Goal: Information Seeking & Learning: Check status

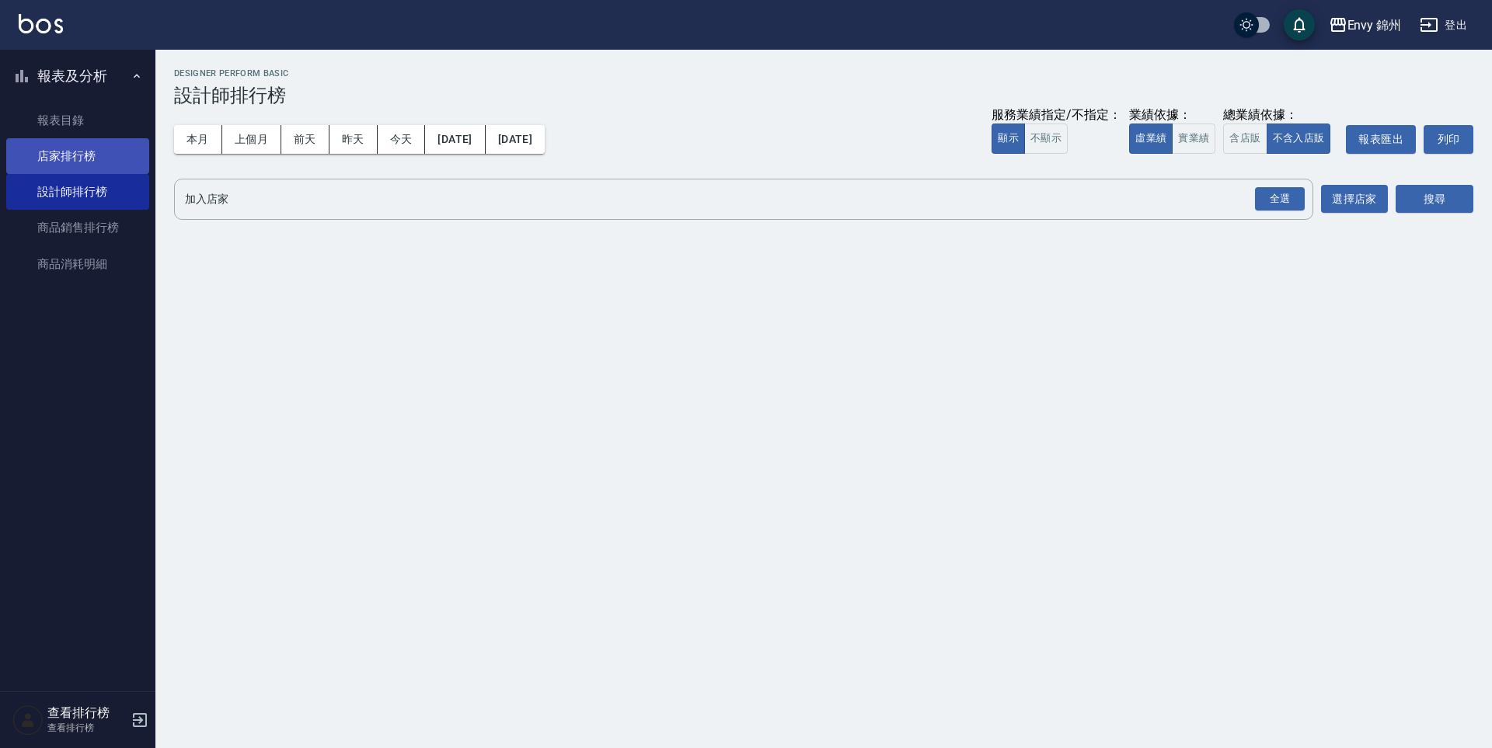
click at [114, 162] on link "店家排行榜" at bounding box center [77, 156] width 143 height 36
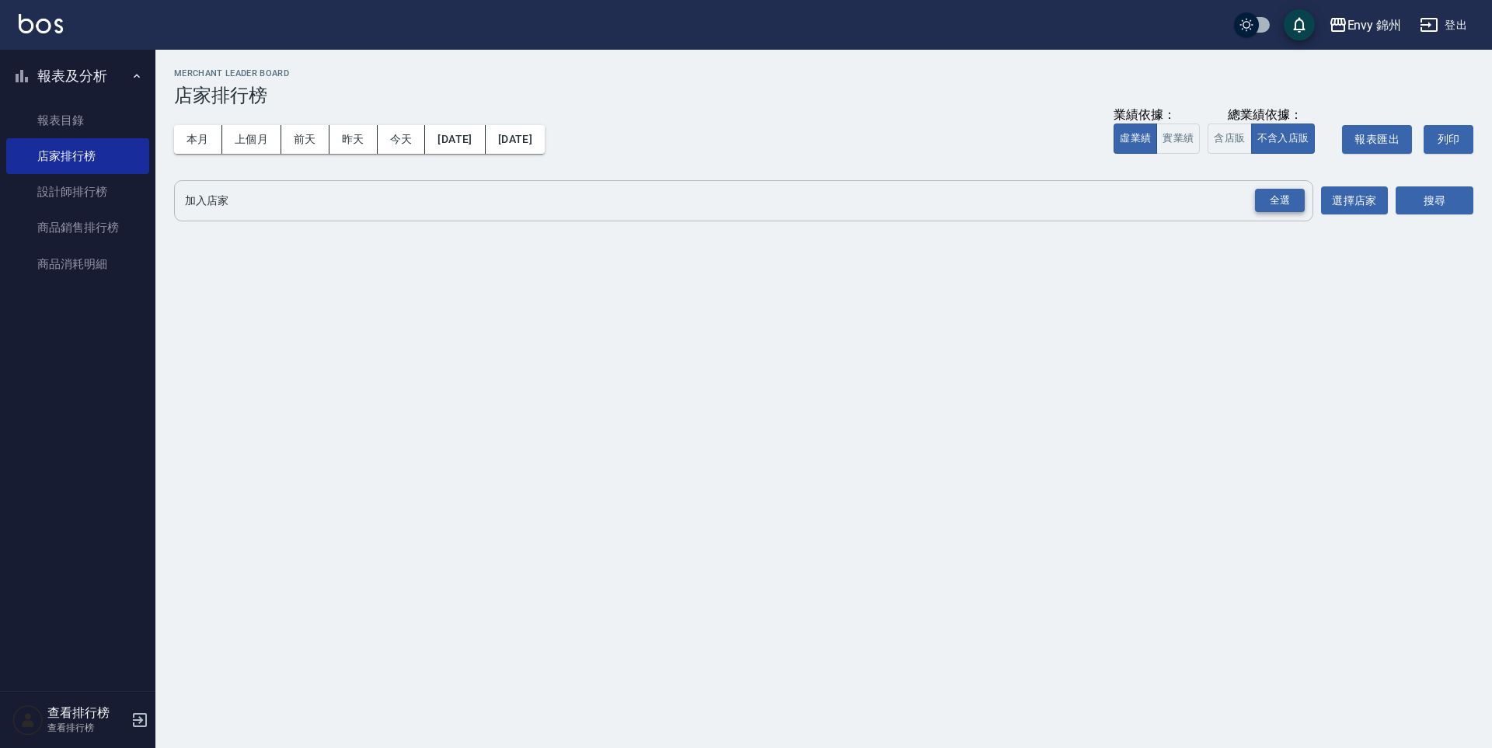
drag, startPoint x: 1264, startPoint y: 210, endPoint x: 1272, endPoint y: 204, distance: 10.6
click at [1265, 209] on div "全選" at bounding box center [1280, 201] width 50 height 24
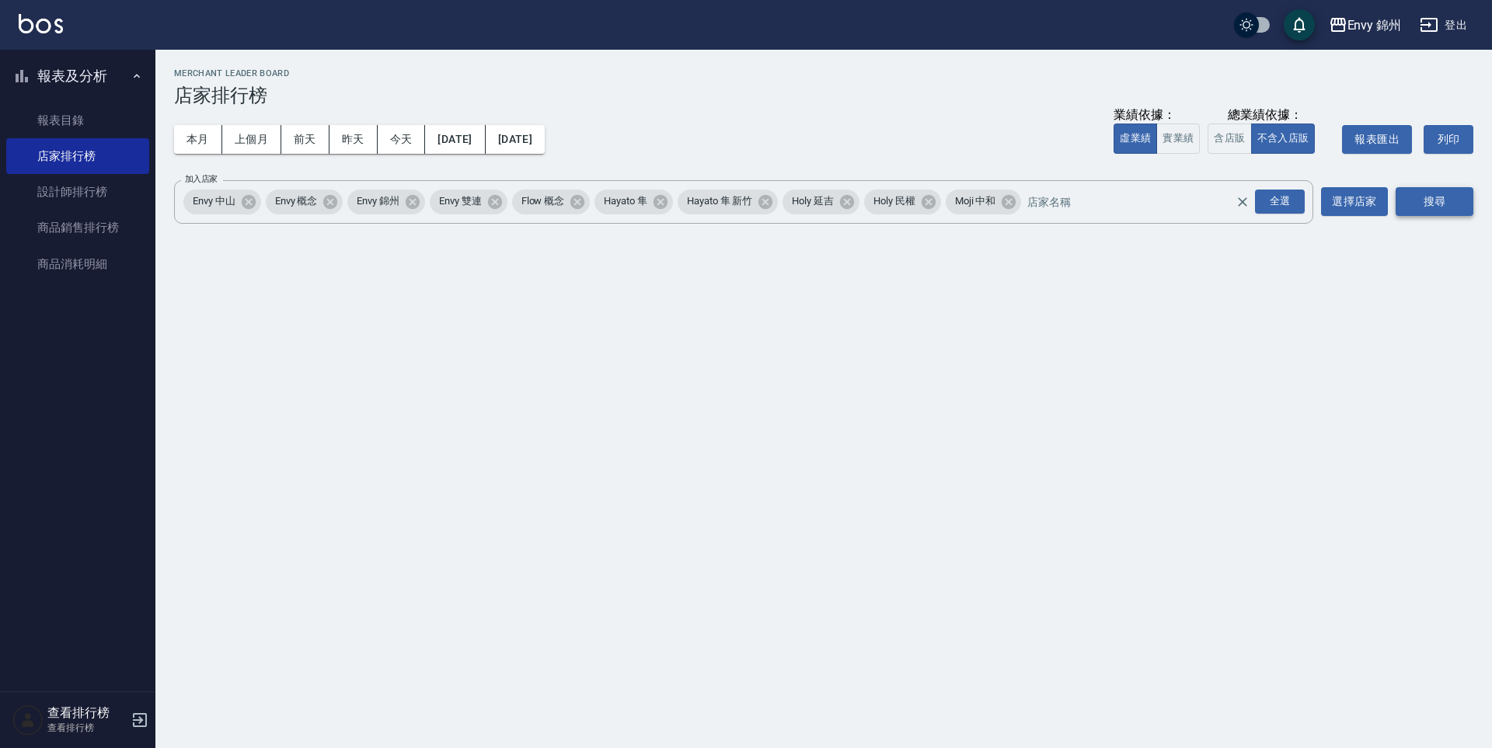
click at [1427, 204] on button "搜尋" at bounding box center [1435, 201] width 78 height 29
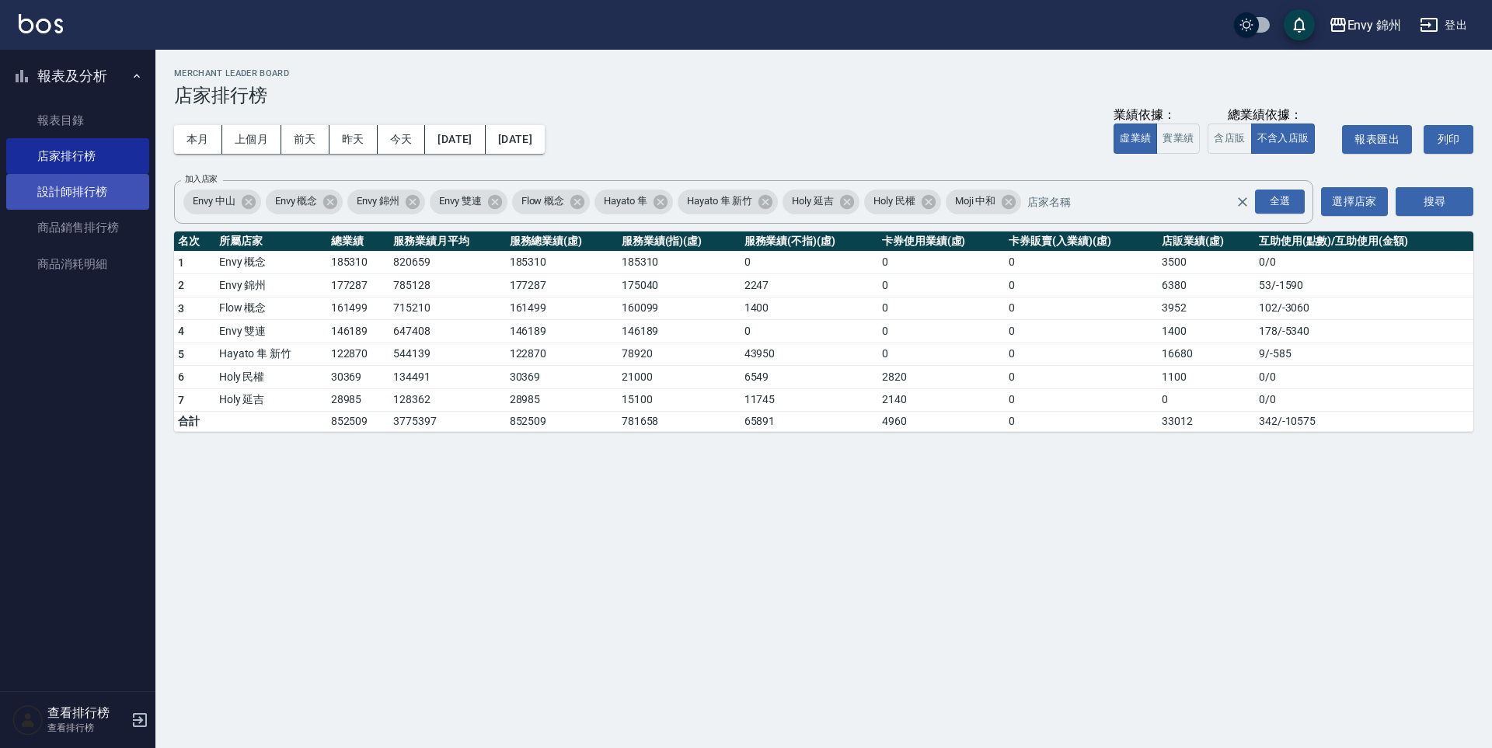
click at [94, 188] on link "設計師排行榜" at bounding box center [77, 192] width 143 height 36
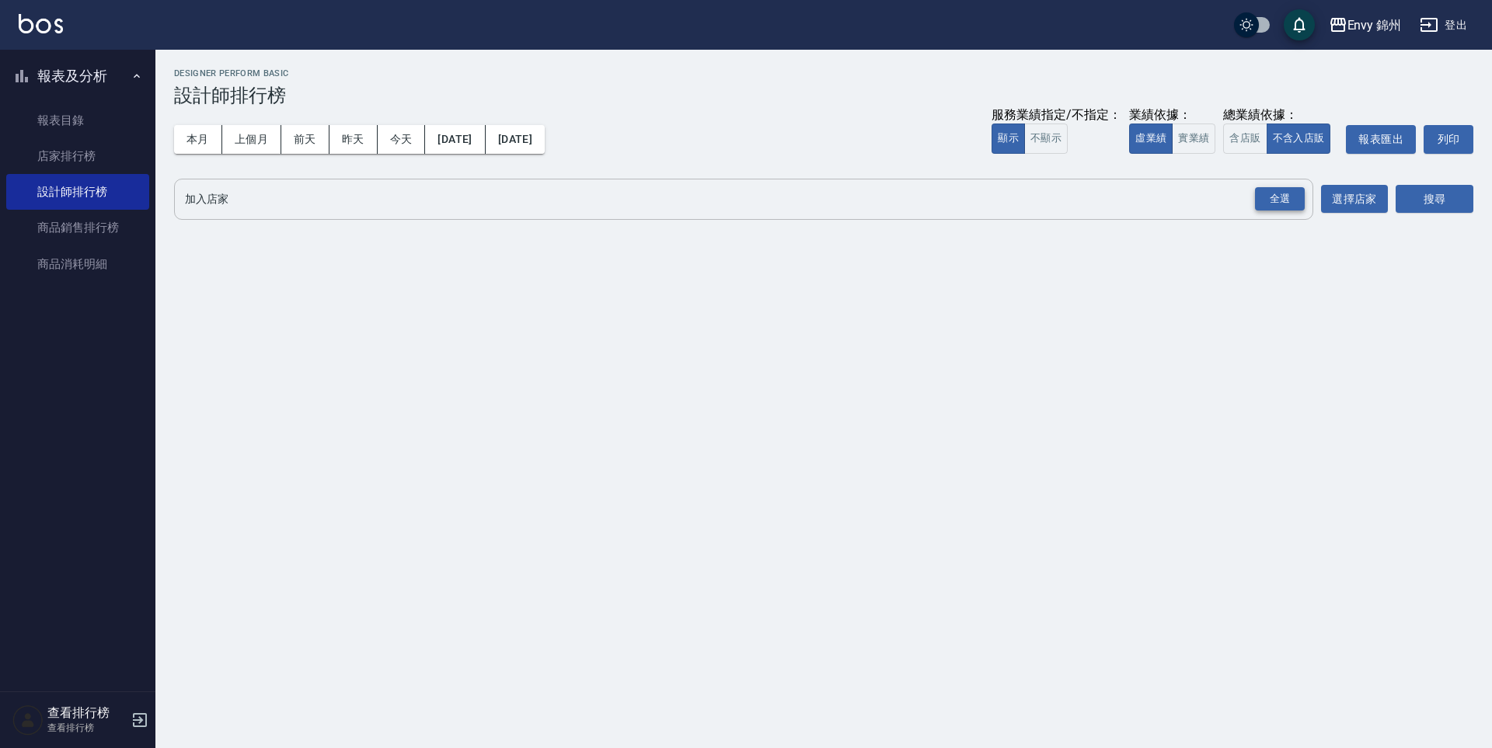
click at [1285, 194] on div "全選" at bounding box center [1280, 199] width 50 height 24
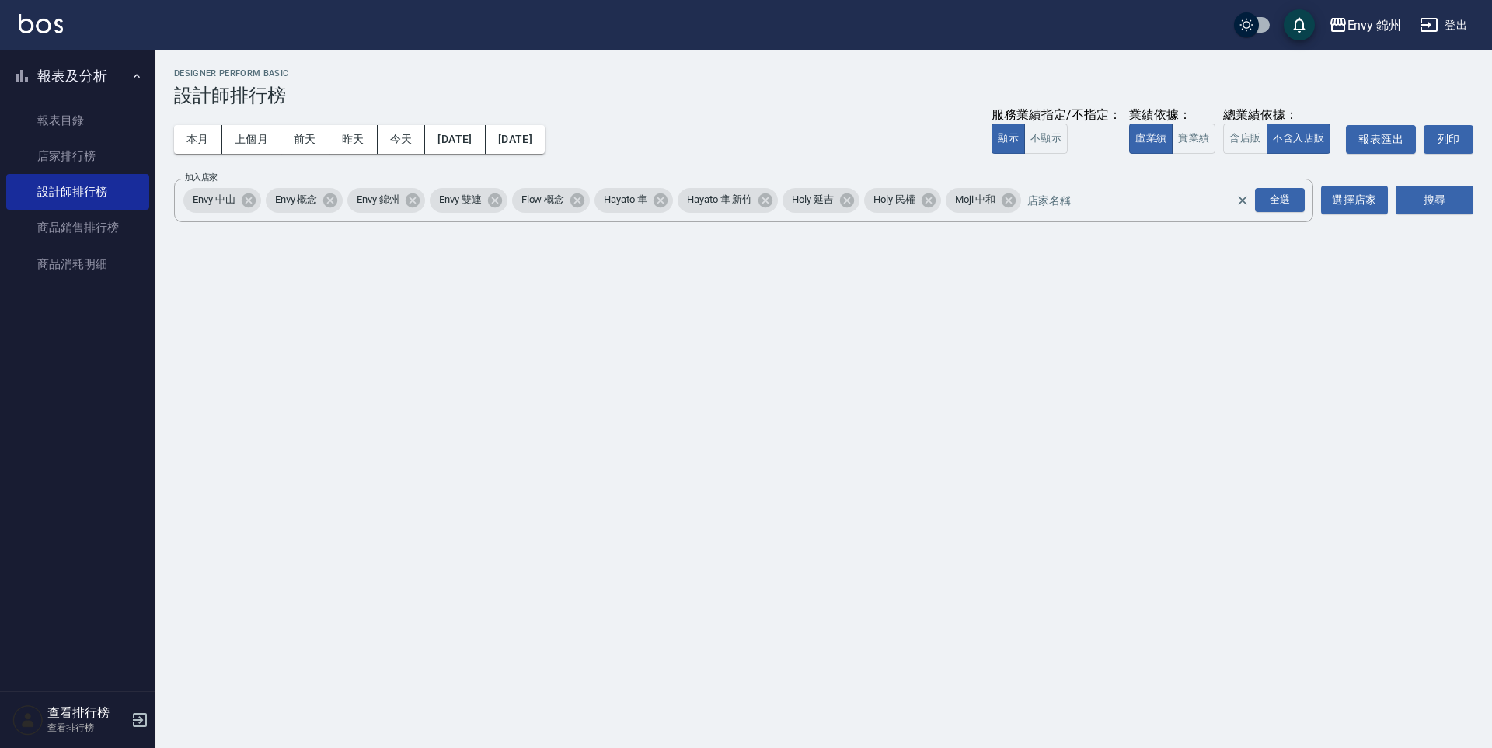
click at [1407, 219] on div "搜尋" at bounding box center [1435, 201] width 78 height 44
click at [1410, 207] on button "搜尋" at bounding box center [1435, 200] width 78 height 29
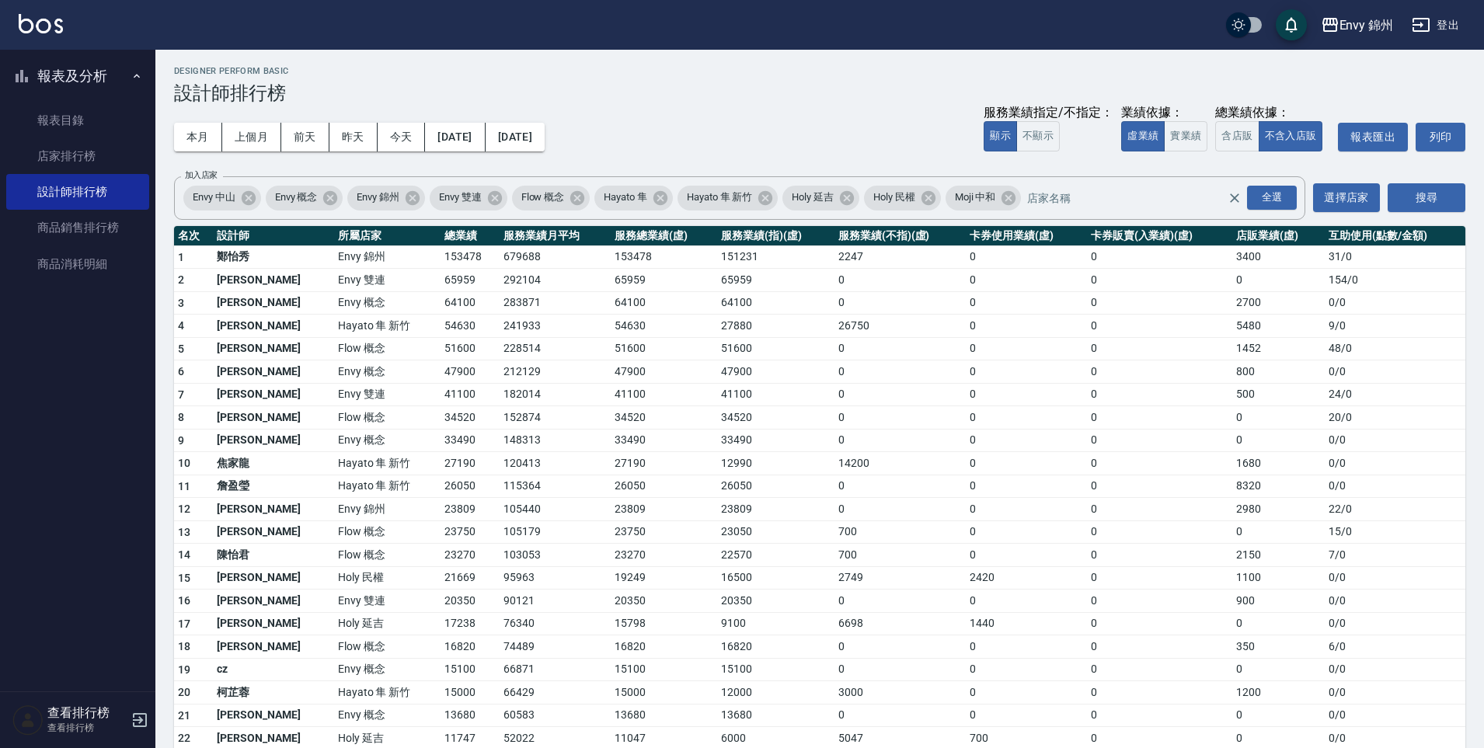
scroll to position [3, 0]
click at [1445, 26] on button "登出" at bounding box center [1436, 25] width 60 height 29
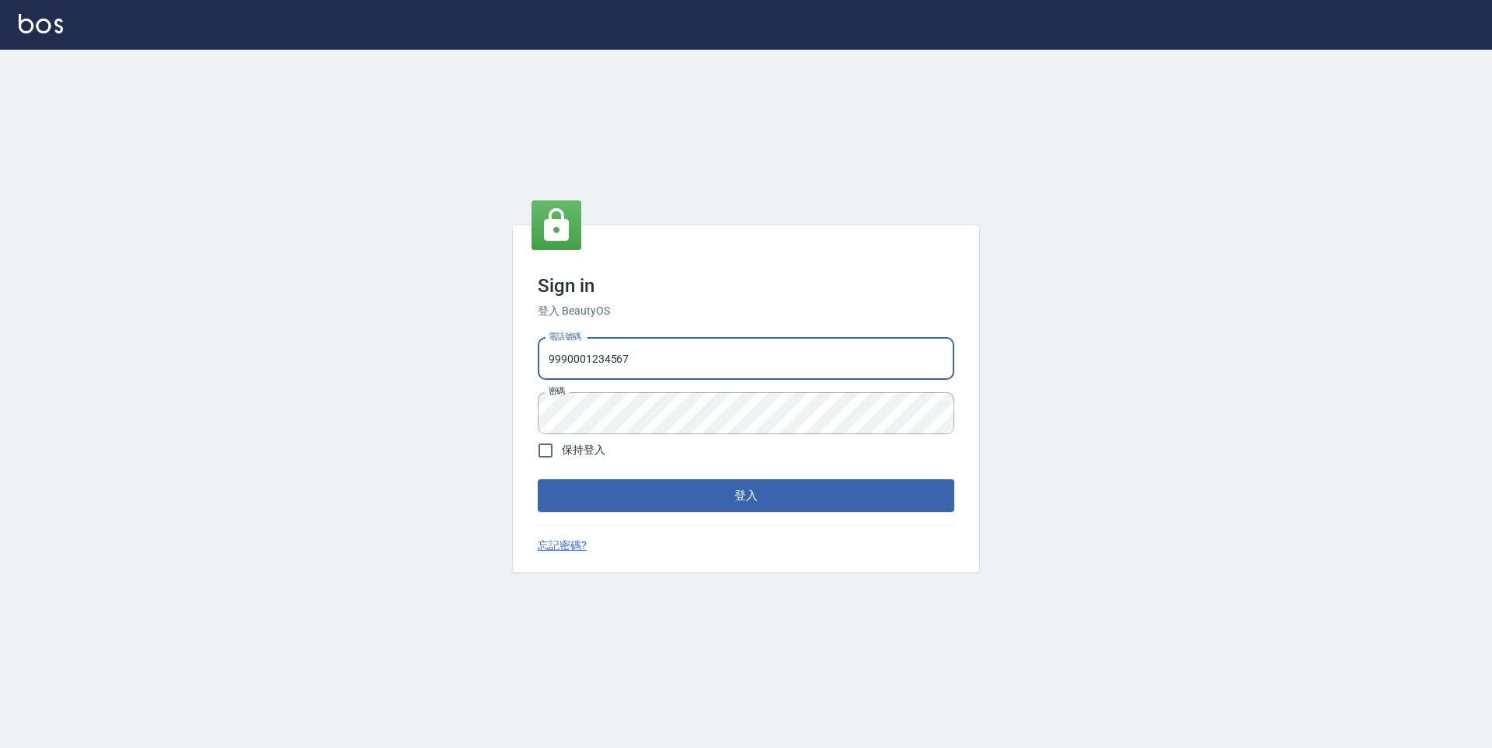
drag, startPoint x: 0, startPoint y: 0, endPoint x: 545, endPoint y: 356, distance: 650.8
click at [545, 356] on input "9990001234567" at bounding box center [746, 359] width 417 height 42
type input "0930889212"
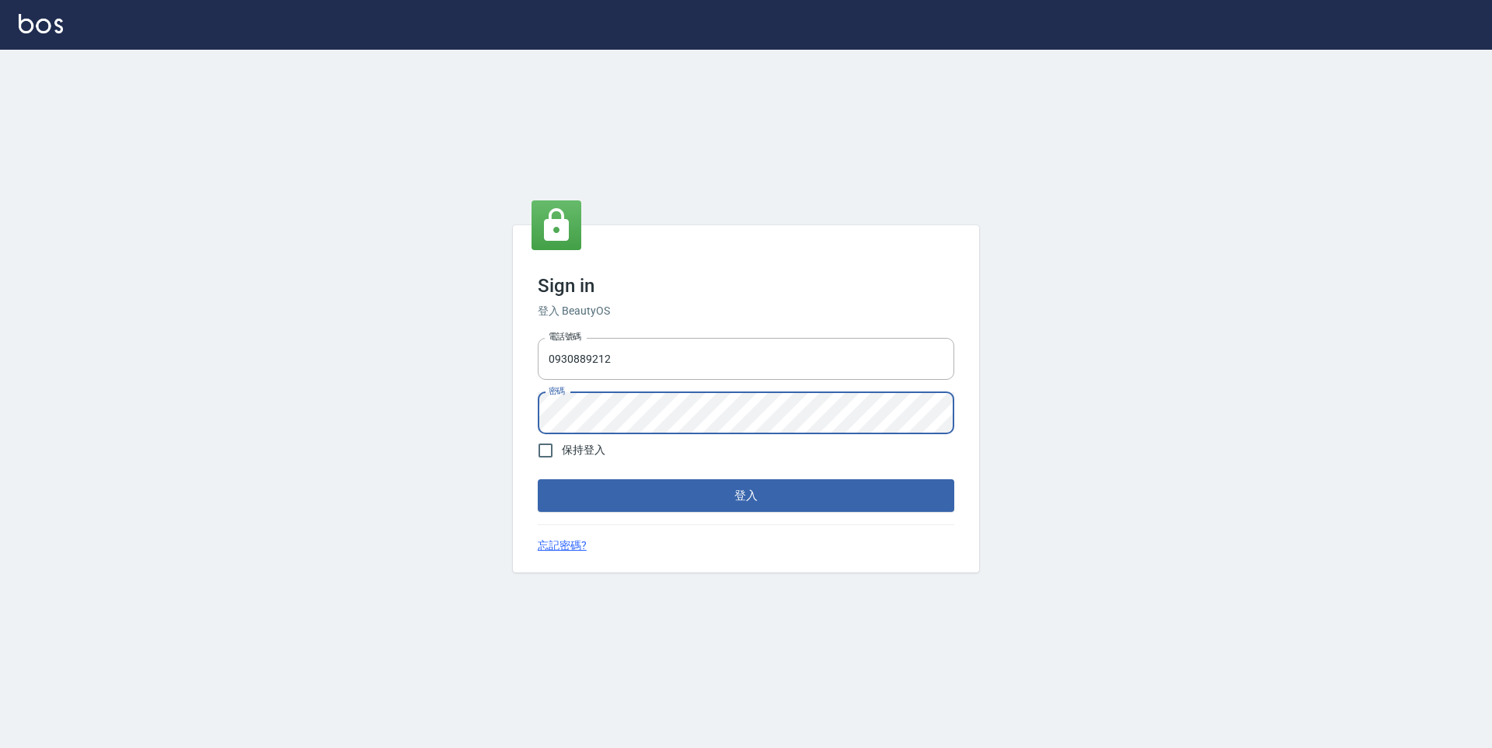
click at [535, 414] on div "電話號碼 [PHONE_NUMBER] 電話號碼 密碼 密碼" at bounding box center [746, 386] width 429 height 109
click at [793, 503] on button "登入" at bounding box center [746, 496] width 417 height 33
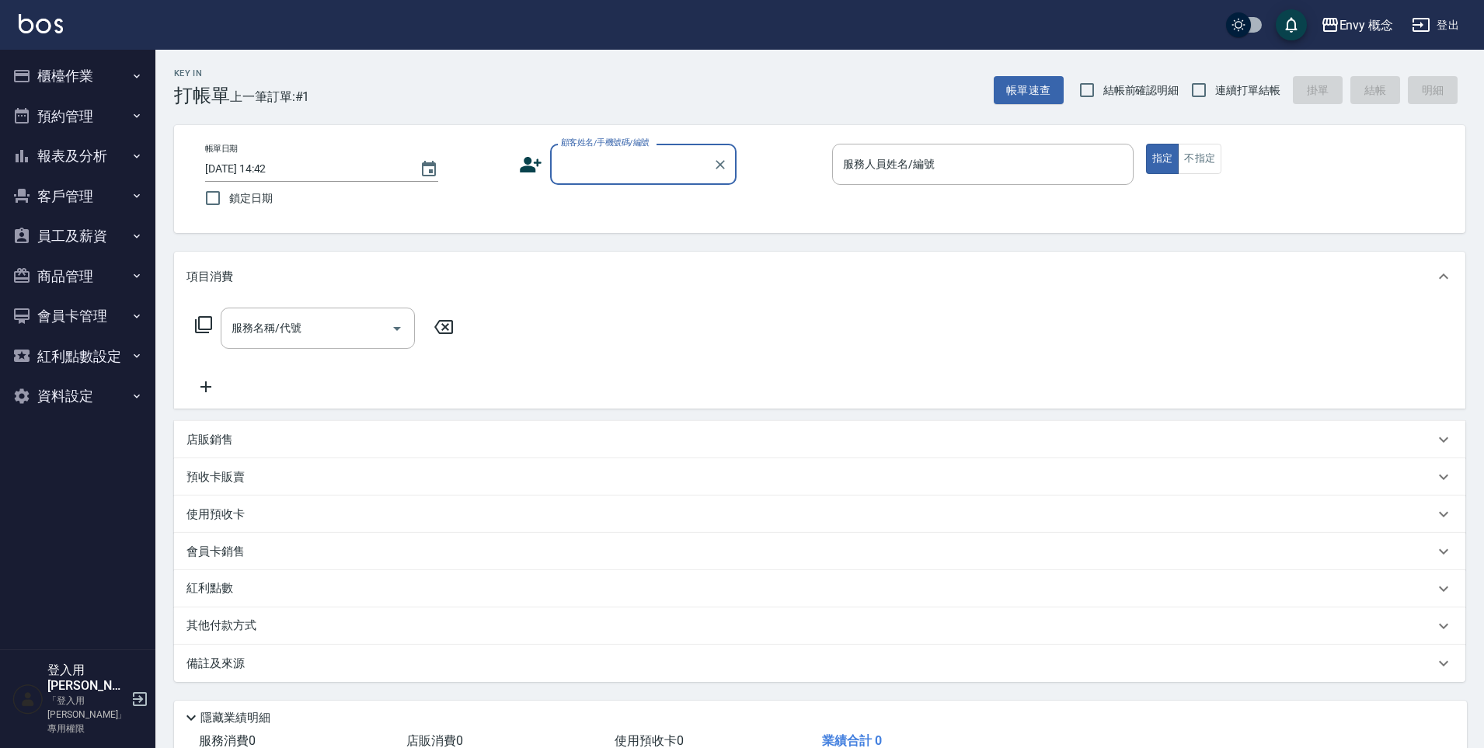
click at [105, 80] on button "櫃檯作業" at bounding box center [77, 76] width 143 height 40
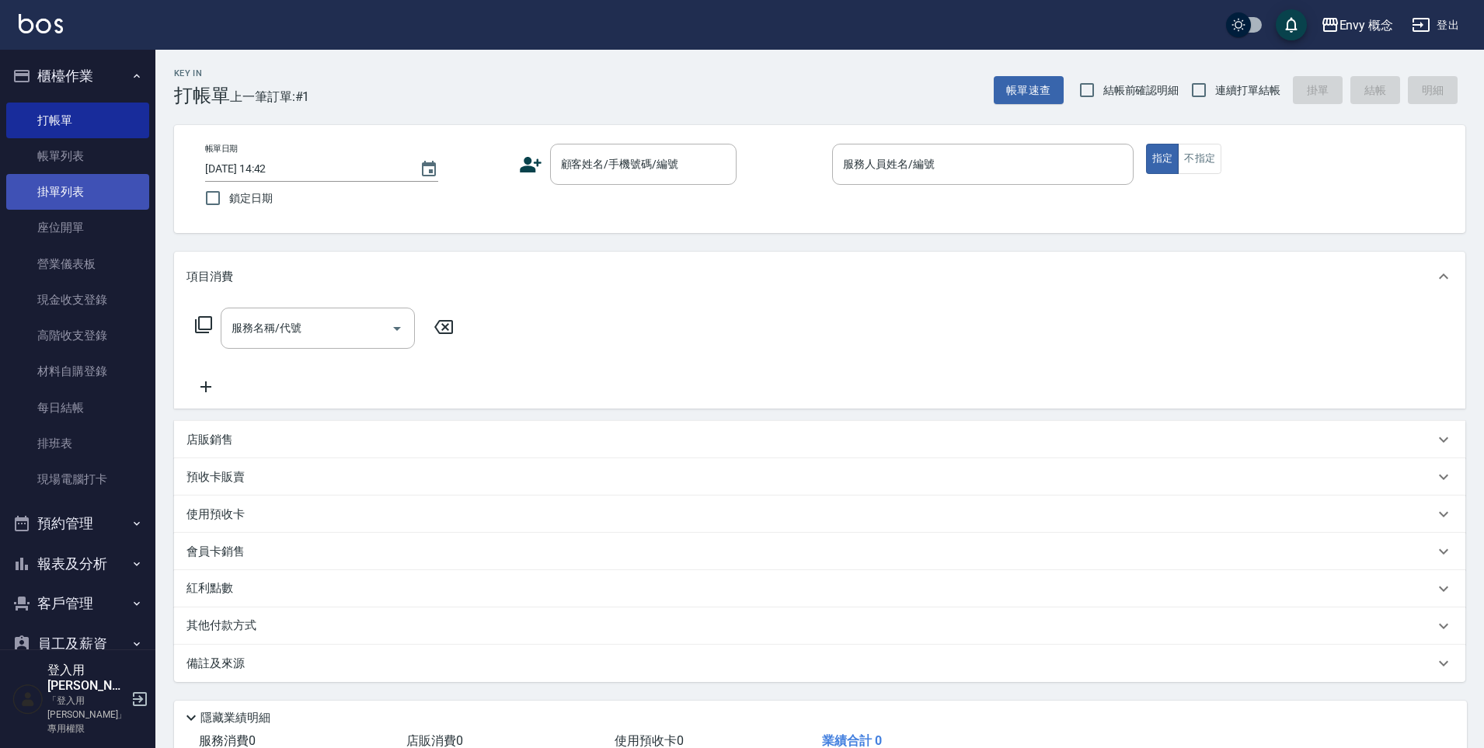
click at [49, 176] on link "掛單列表" at bounding box center [77, 192] width 143 height 36
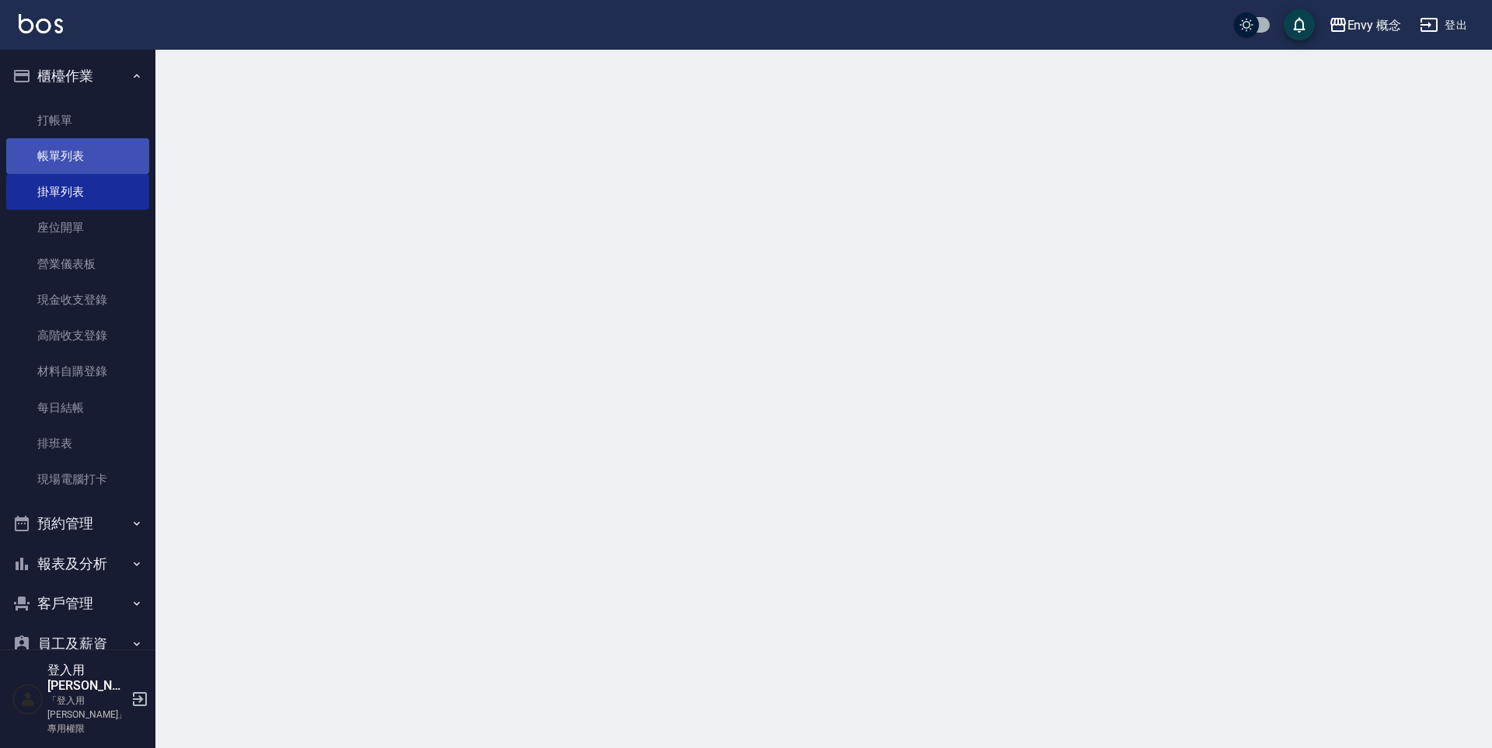
click at [55, 157] on link "帳單列表" at bounding box center [77, 156] width 143 height 36
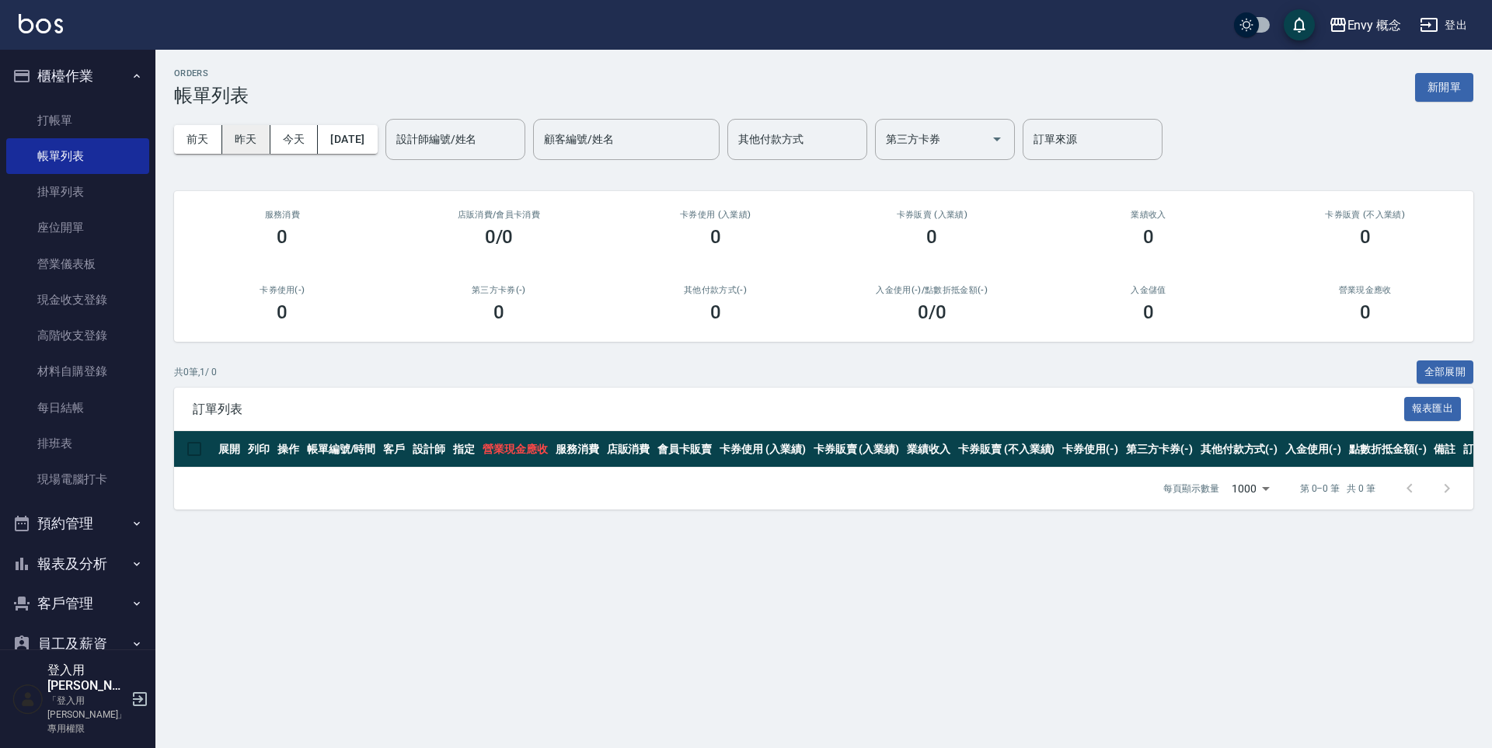
click at [238, 144] on button "昨天" at bounding box center [246, 139] width 48 height 29
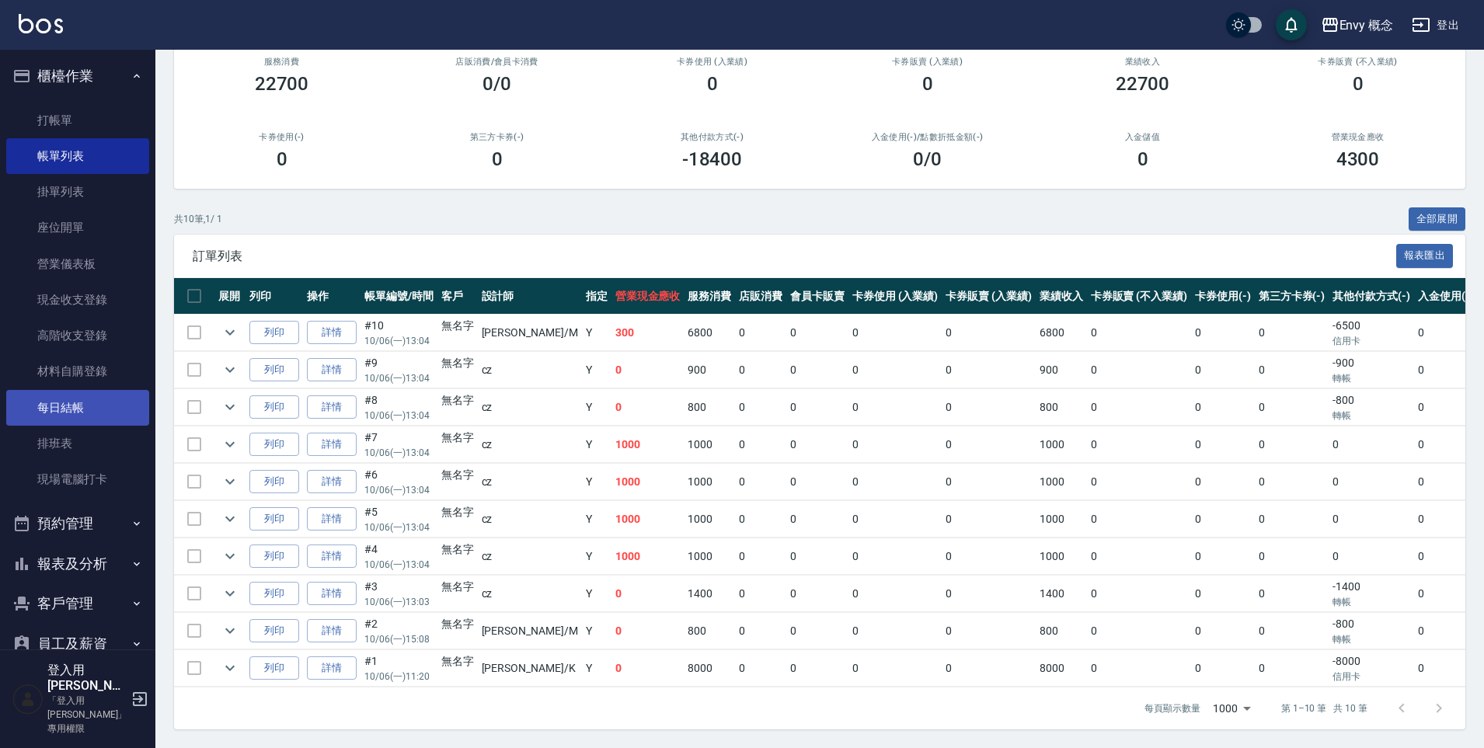
click at [96, 402] on link "每日結帳" at bounding box center [77, 408] width 143 height 36
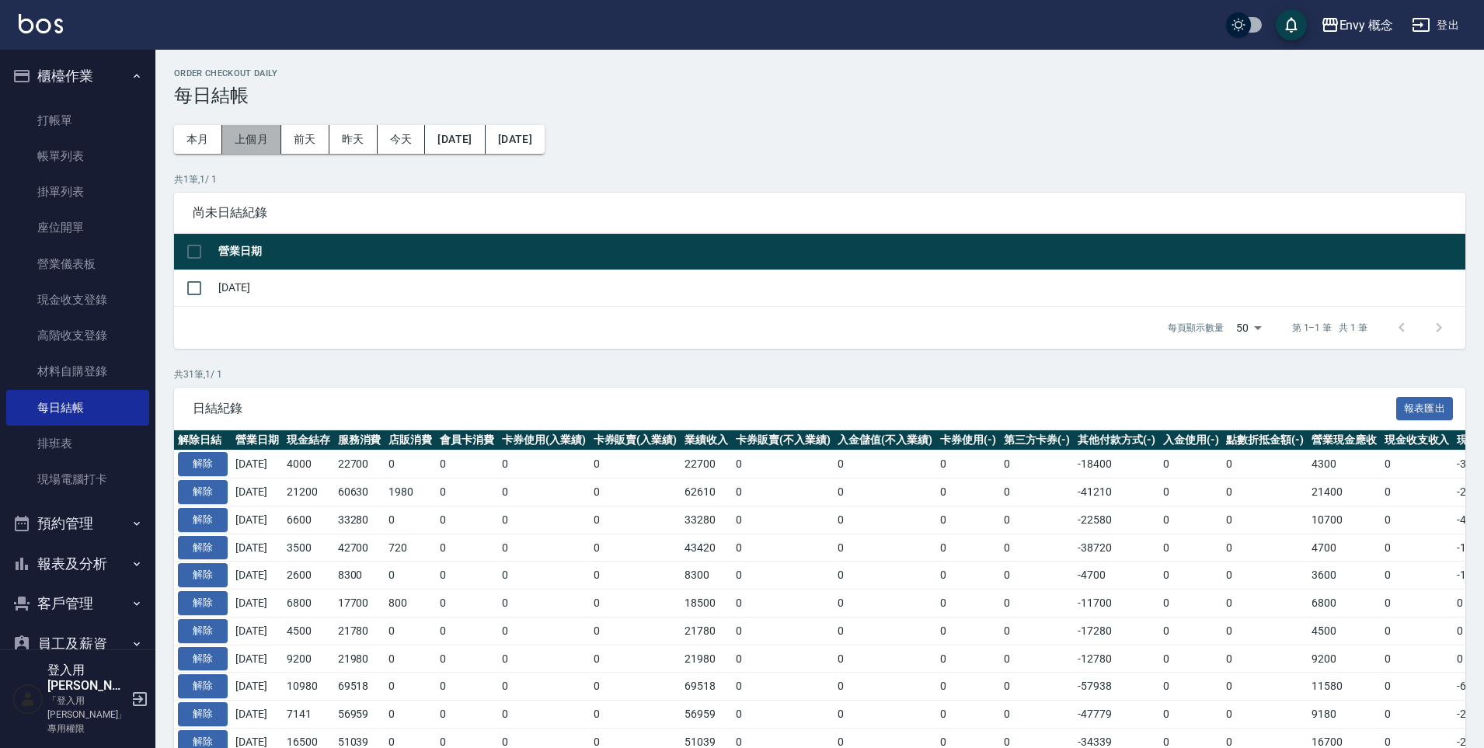
click at [253, 140] on button "上個月" at bounding box center [251, 139] width 59 height 29
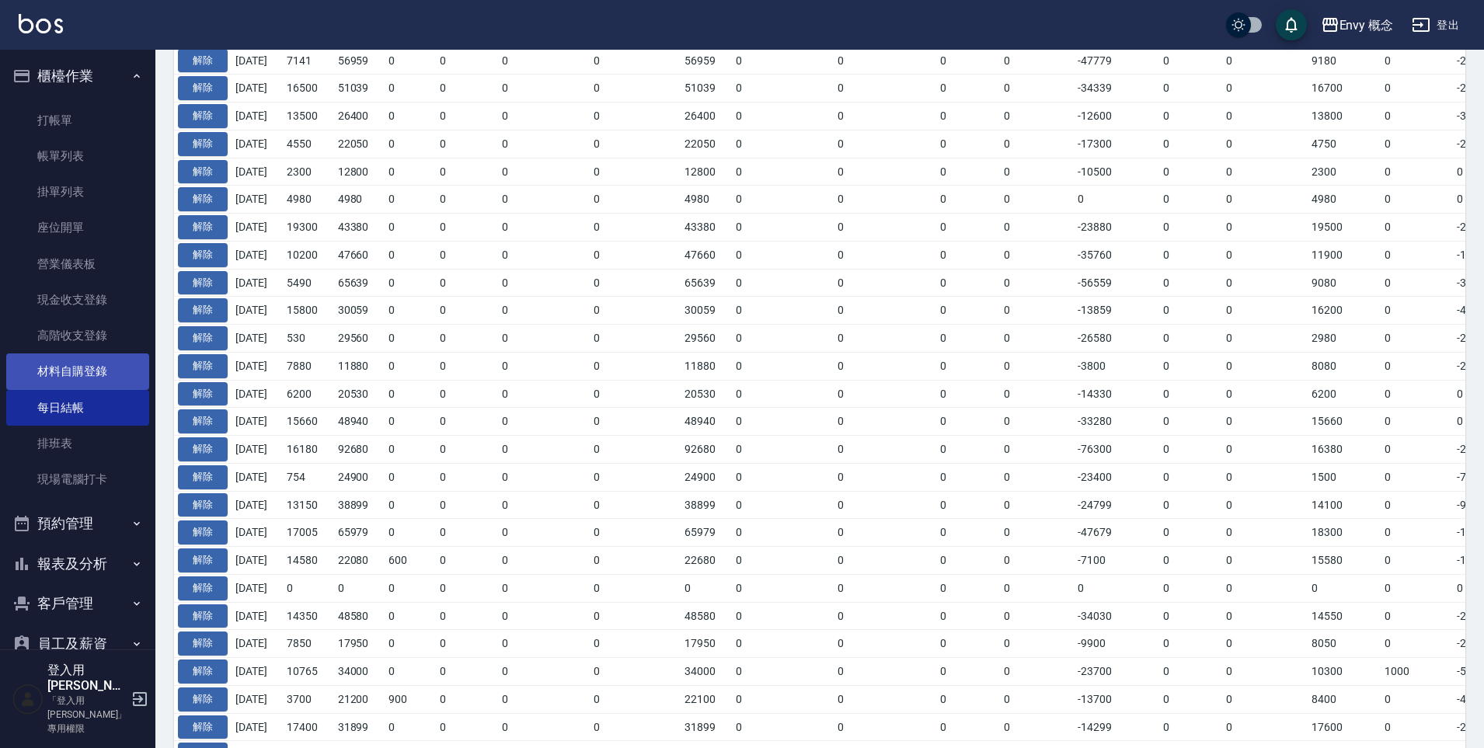
scroll to position [267, 0]
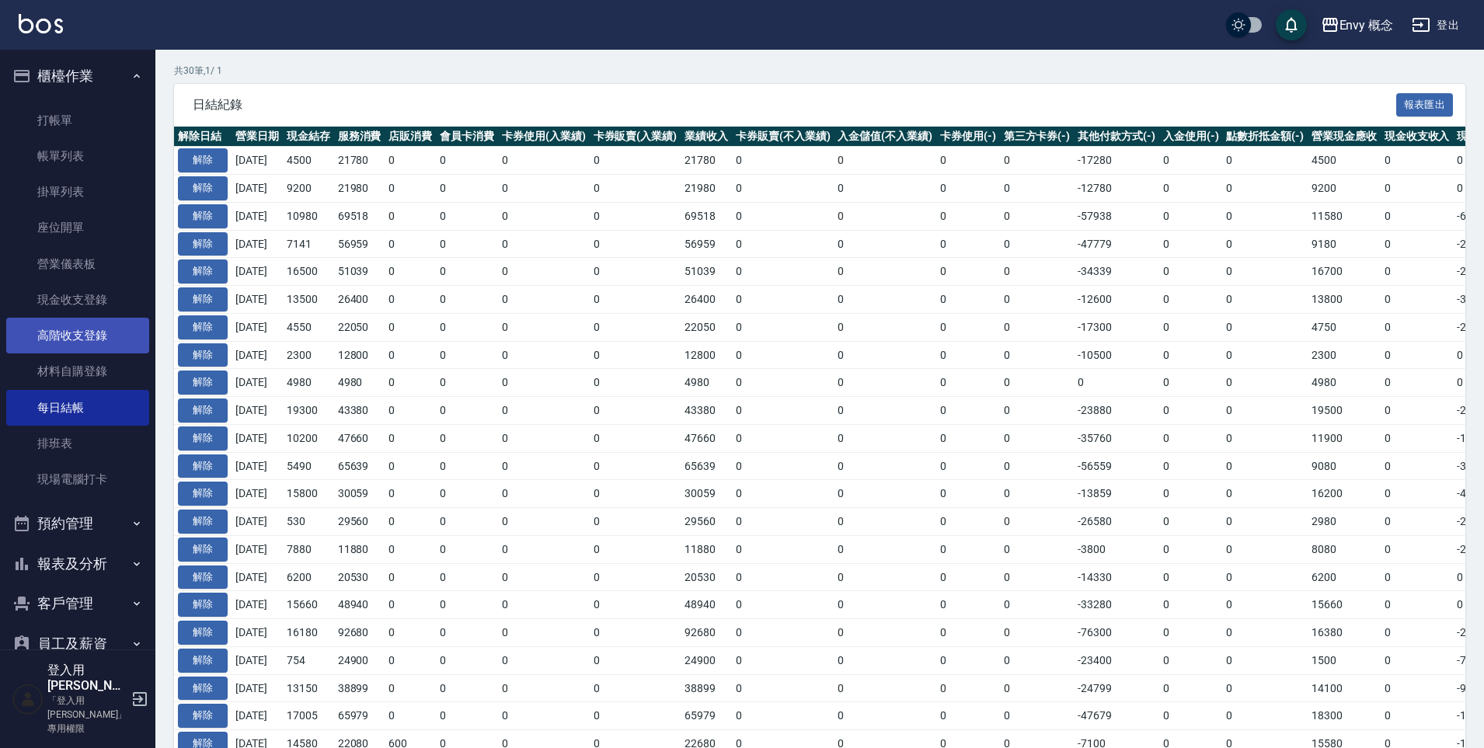
click at [91, 342] on link "高階收支登錄" at bounding box center [77, 336] width 143 height 36
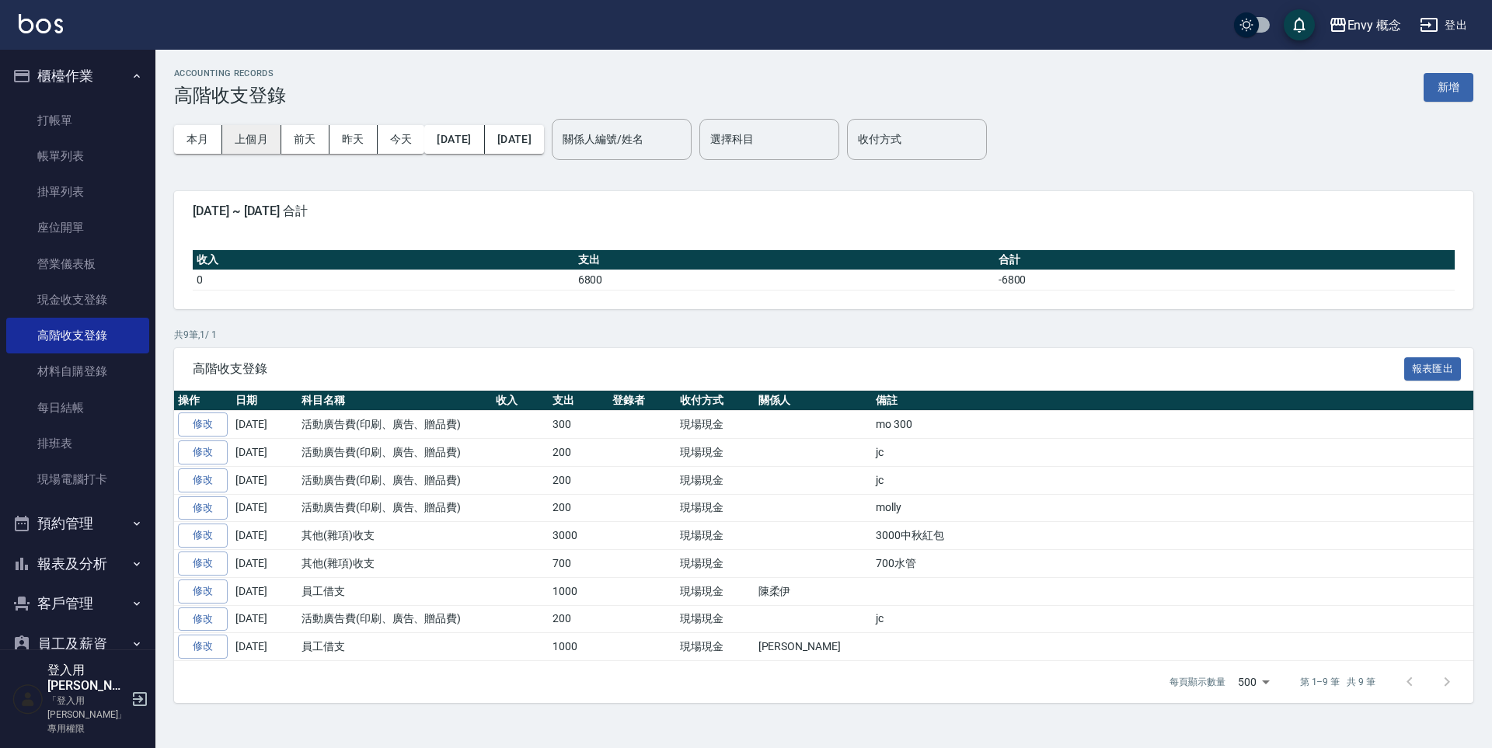
click at [259, 141] on button "上個月" at bounding box center [251, 139] width 59 height 29
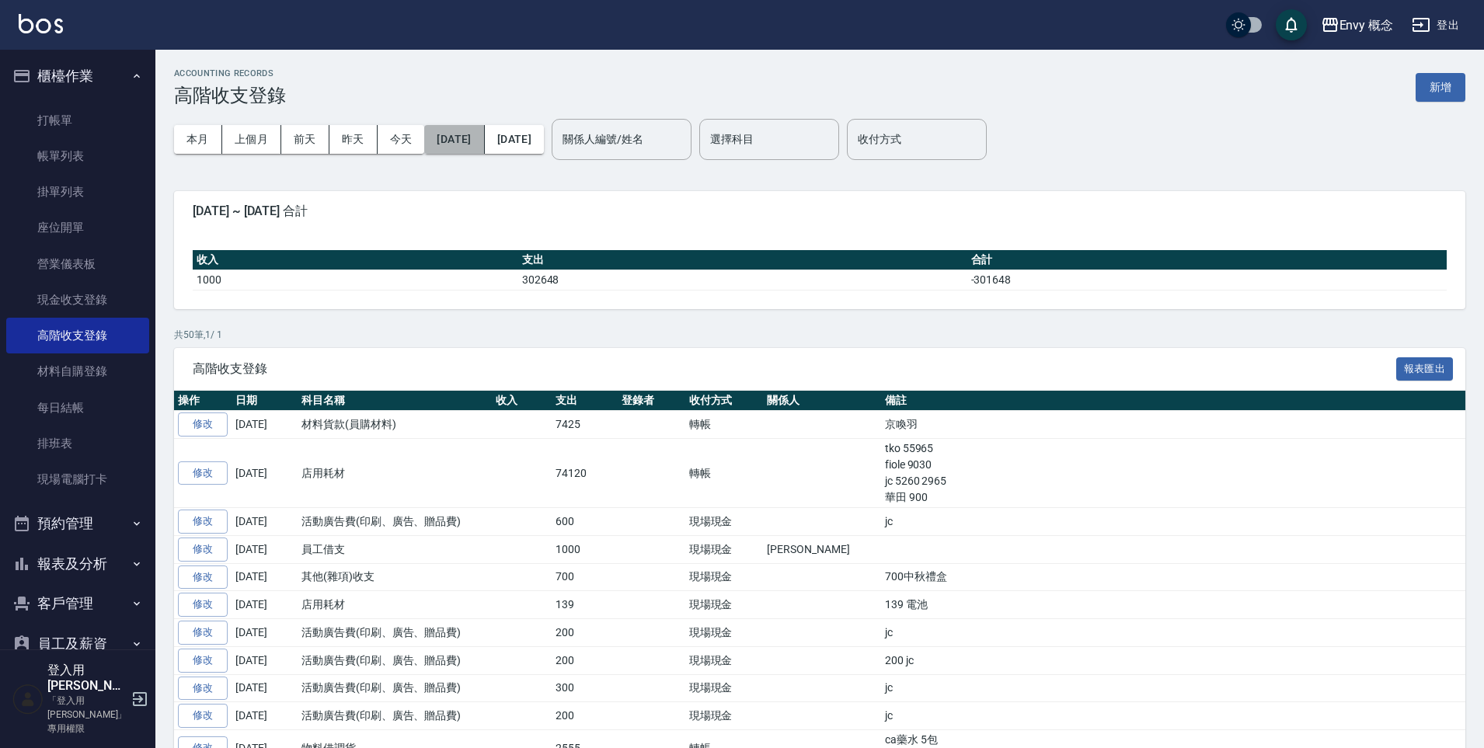
click at [470, 134] on button "[DATE]" at bounding box center [454, 139] width 60 height 29
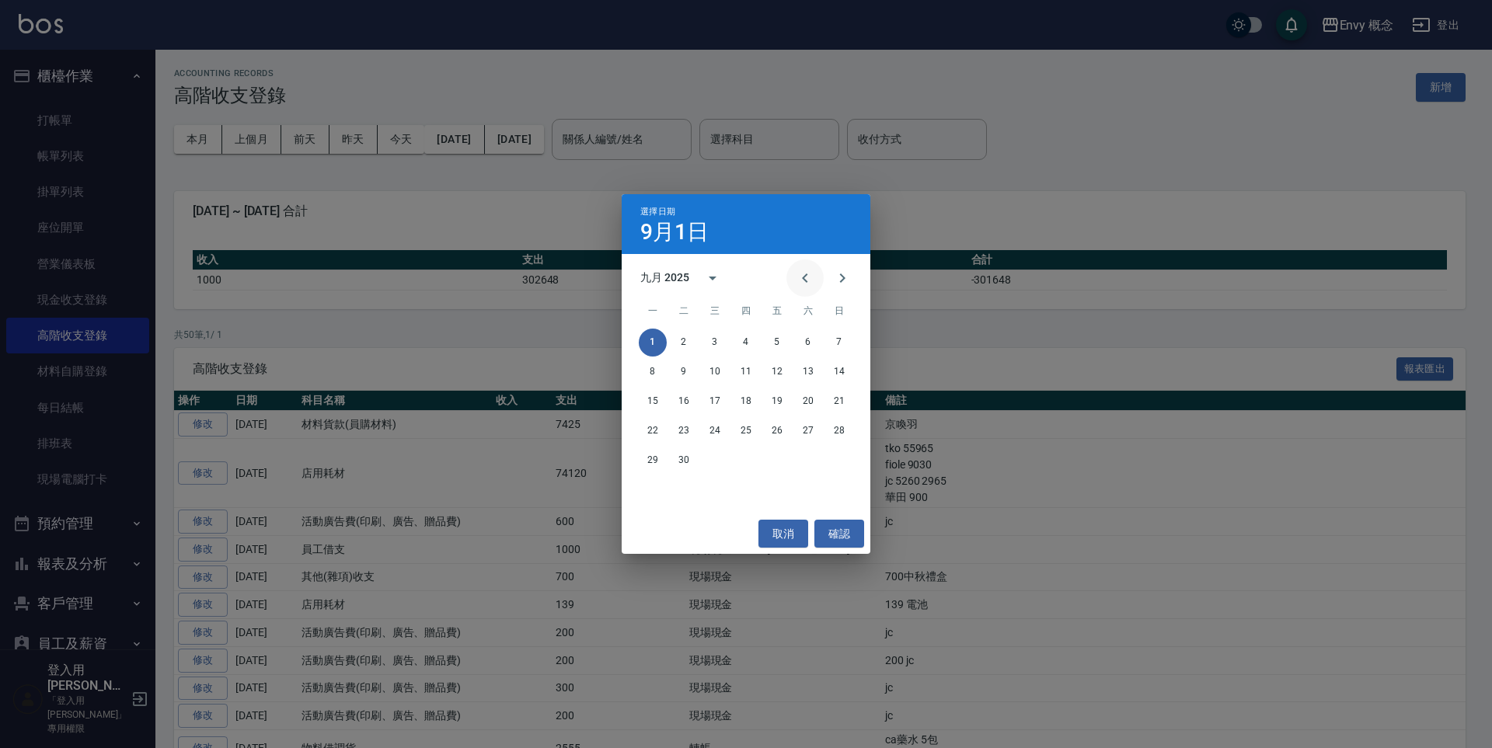
click at [801, 267] on button "Previous month" at bounding box center [804, 278] width 37 height 37
click at [785, 340] on button "1" at bounding box center [777, 343] width 28 height 28
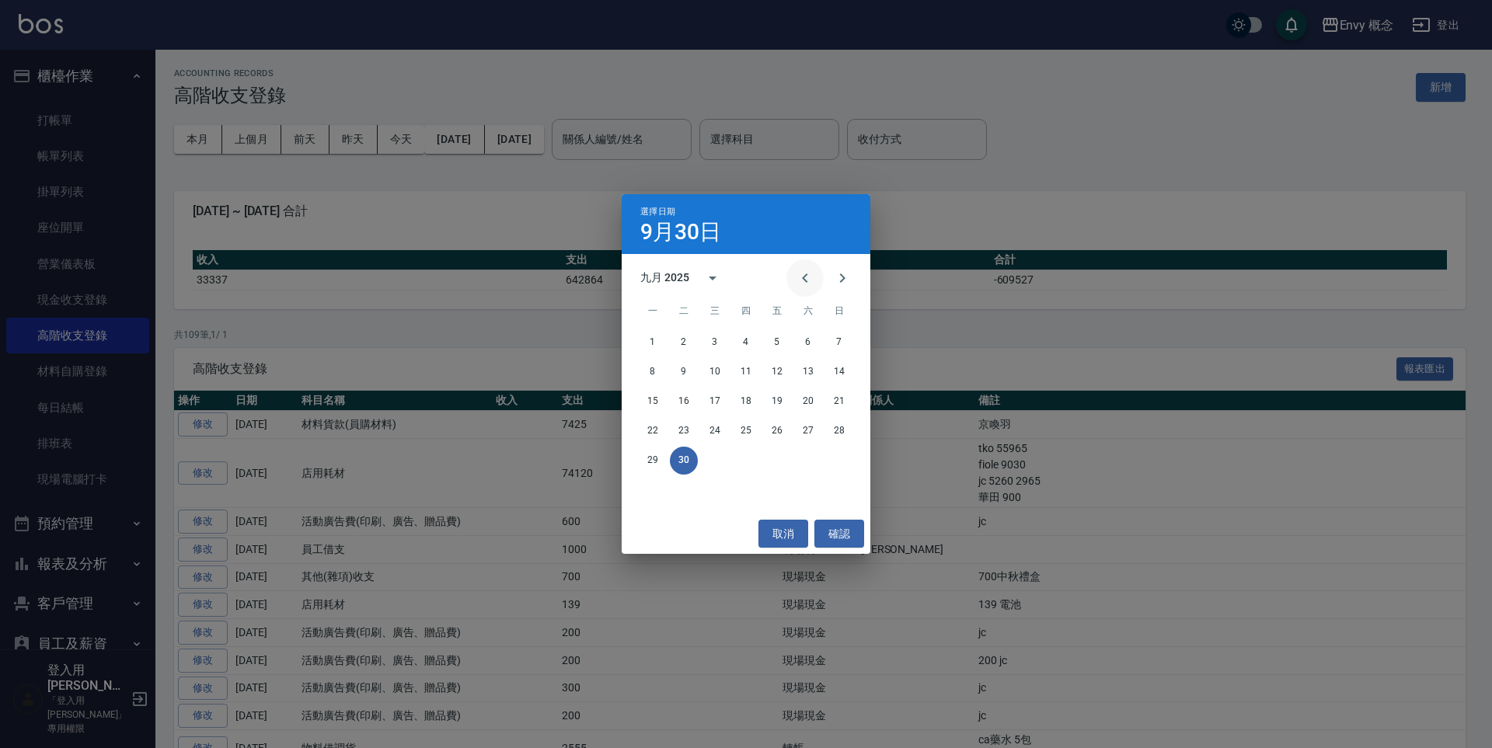
click at [810, 279] on icon "Previous month" at bounding box center [805, 278] width 19 height 19
click at [834, 459] on button "31" at bounding box center [839, 461] width 28 height 28
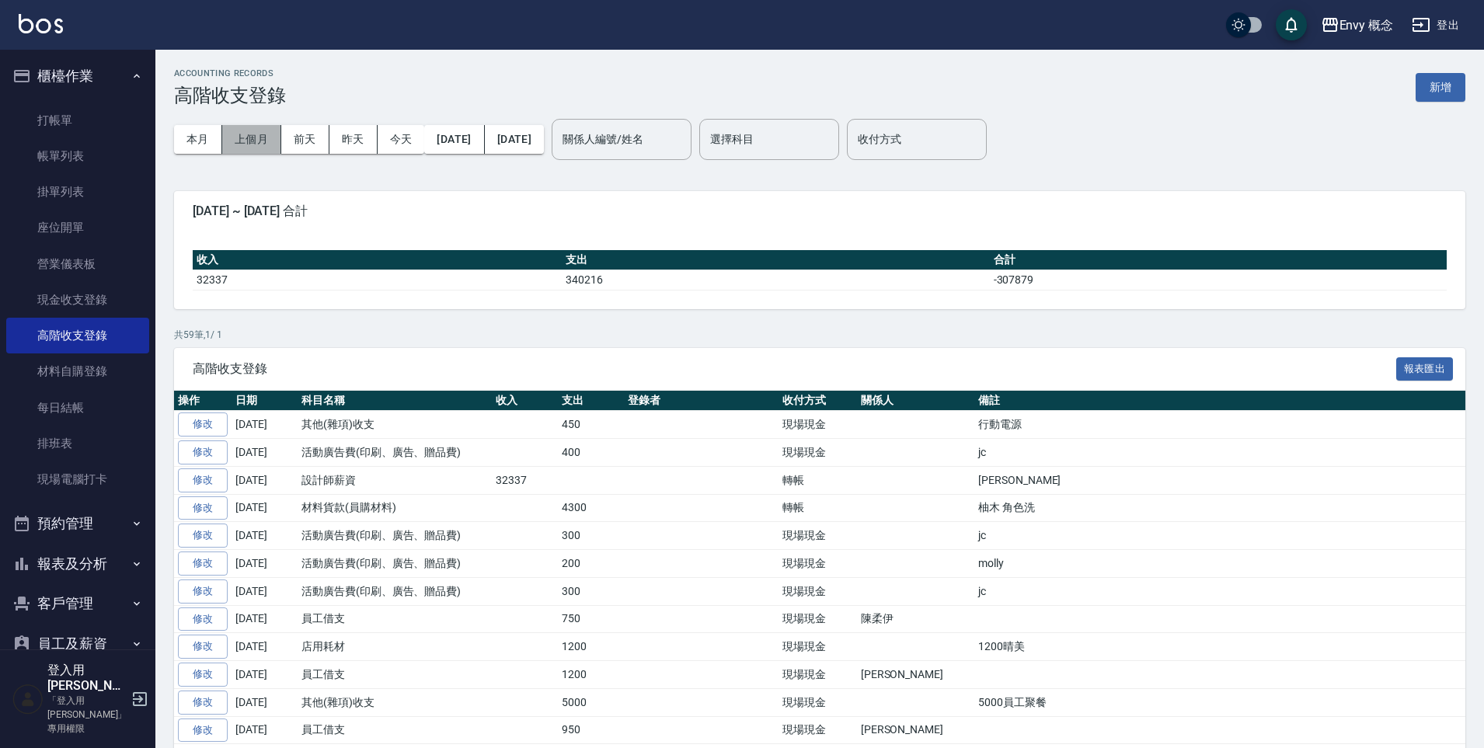
click at [241, 148] on button "上個月" at bounding box center [251, 139] width 59 height 29
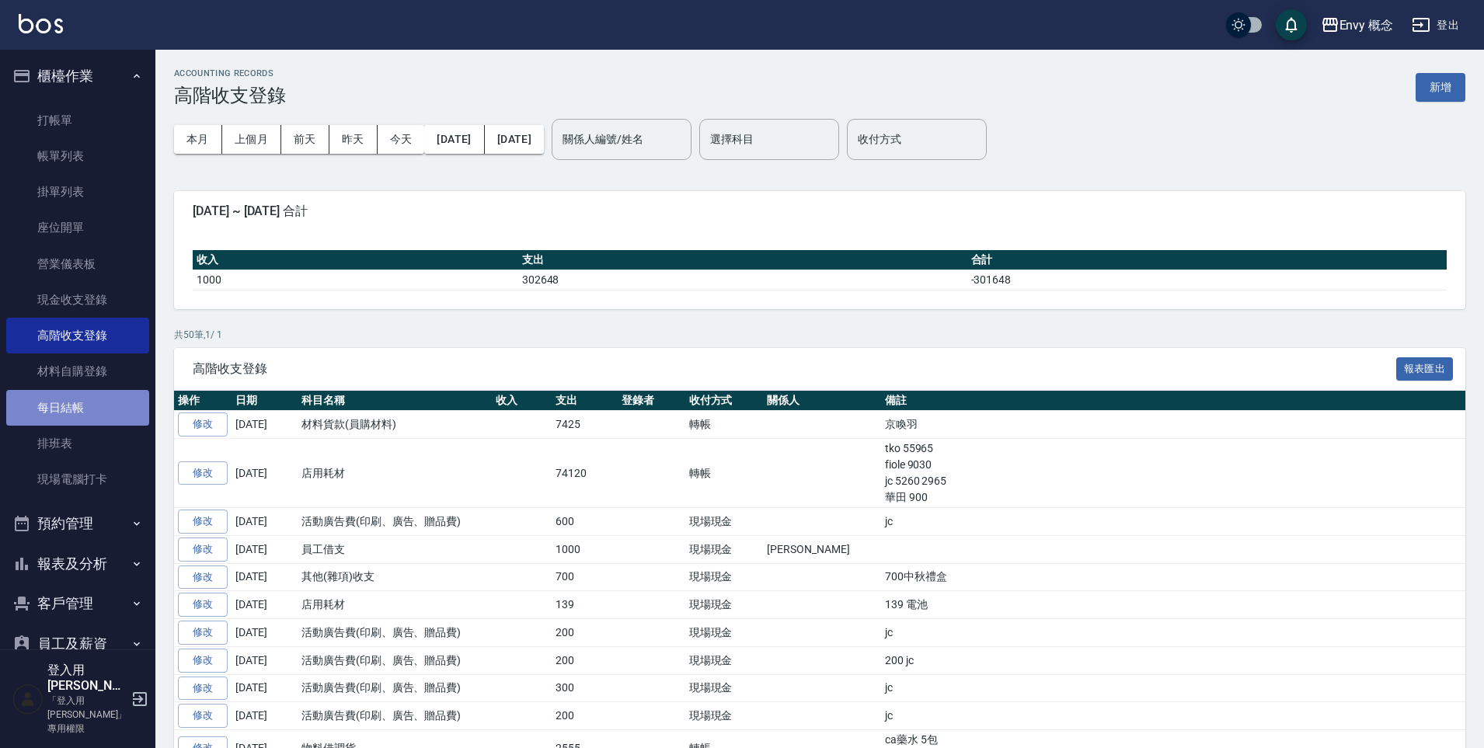
click at [78, 407] on link "每日結帳" at bounding box center [77, 408] width 143 height 36
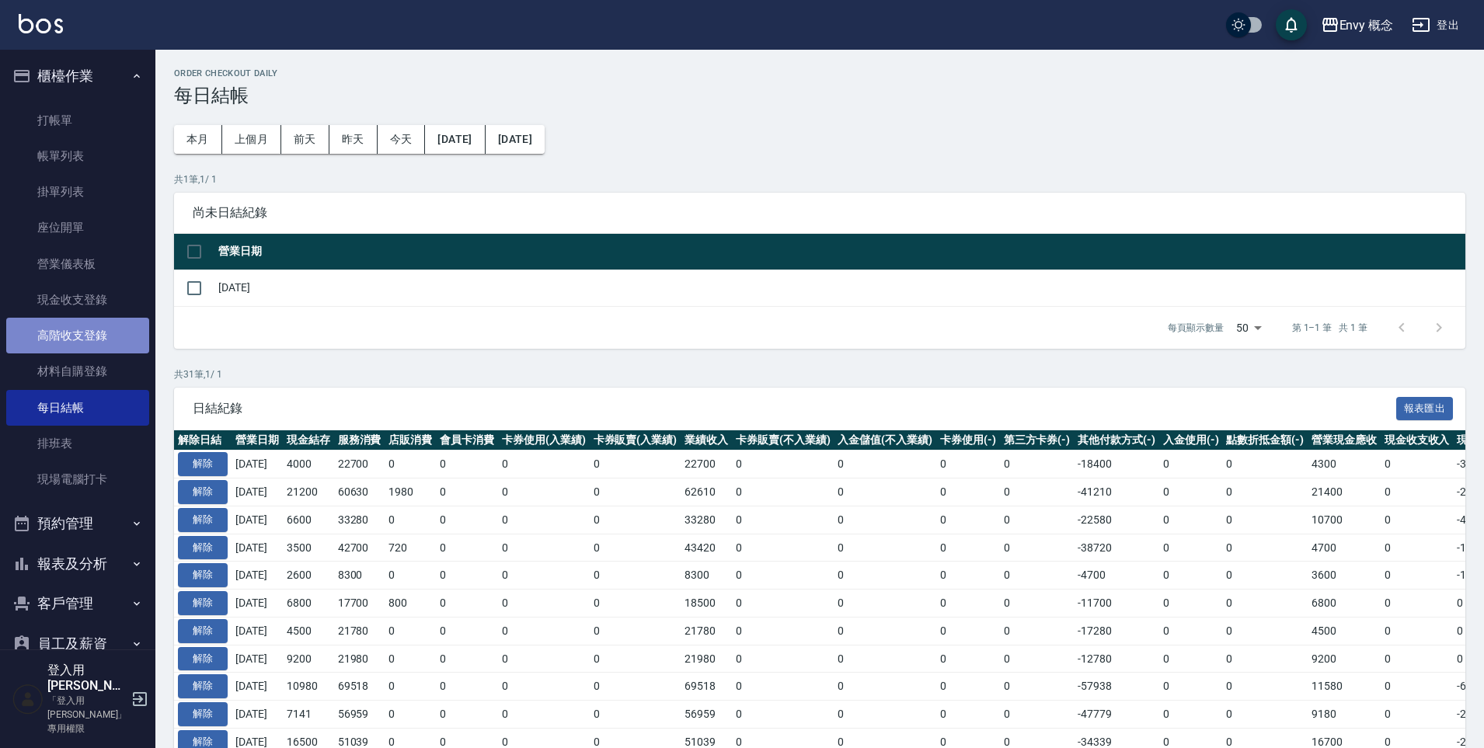
click at [83, 330] on link "高階收支登錄" at bounding box center [77, 336] width 143 height 36
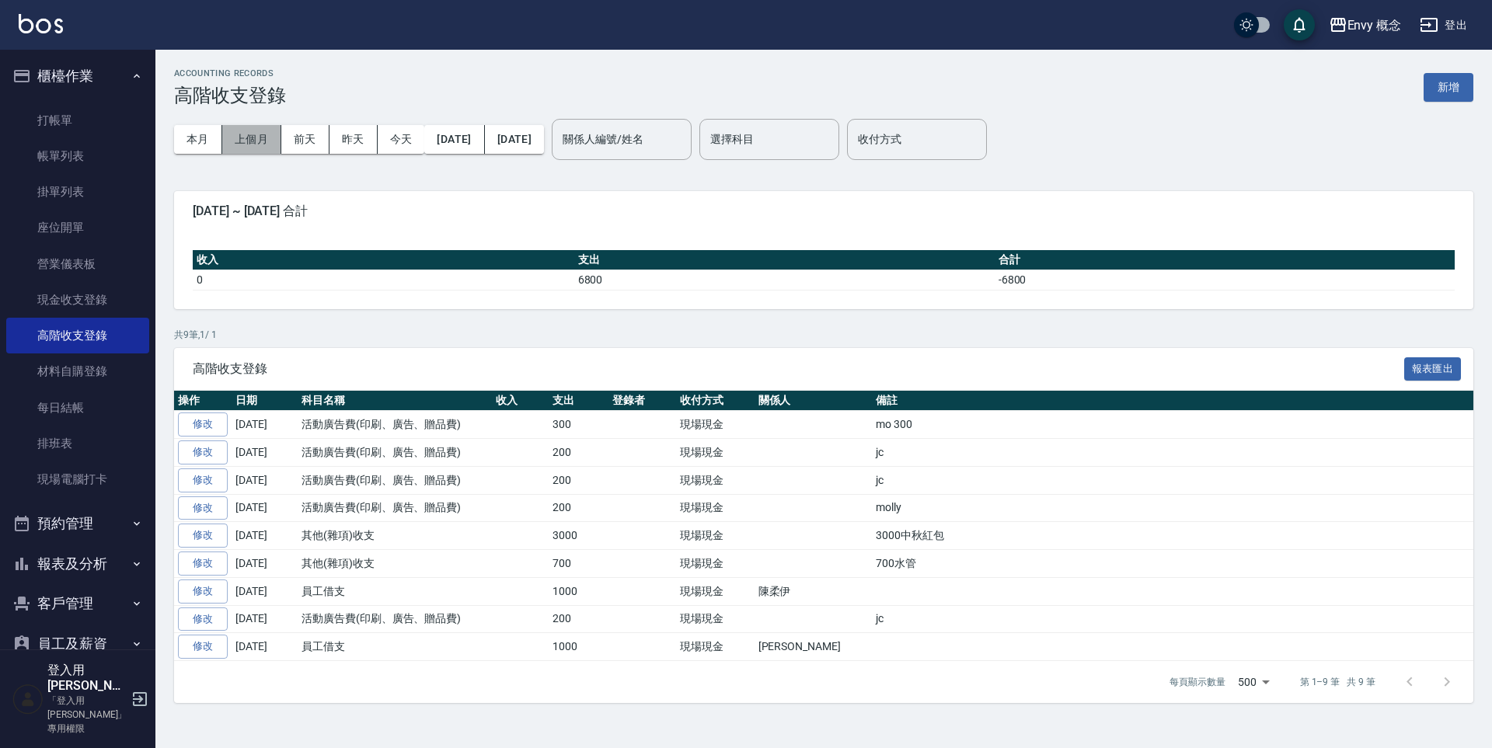
click at [260, 144] on button "上個月" at bounding box center [251, 139] width 59 height 29
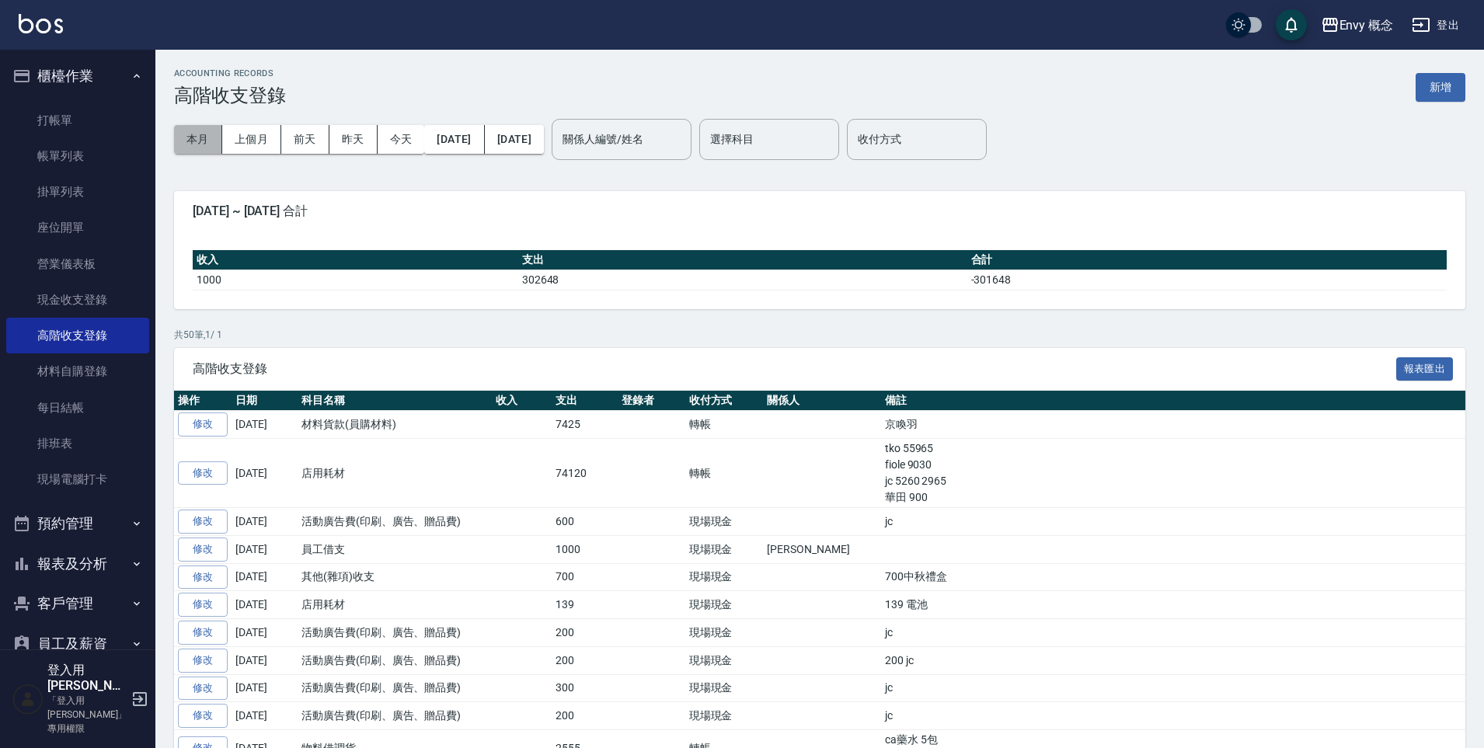
click at [208, 145] on button "本月" at bounding box center [198, 139] width 48 height 29
